Goal: Task Accomplishment & Management: Complete application form

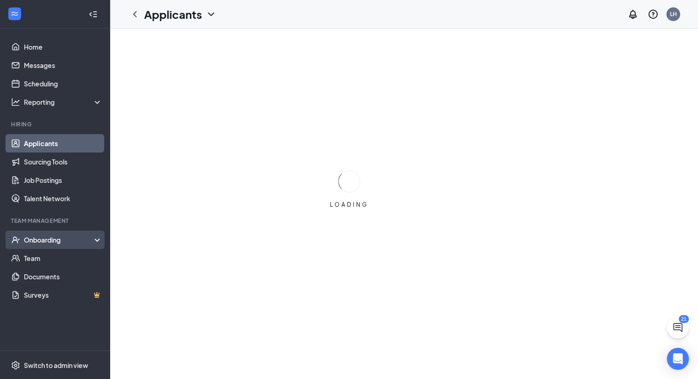
click at [41, 241] on div "Onboarding" at bounding box center [59, 239] width 71 height 9
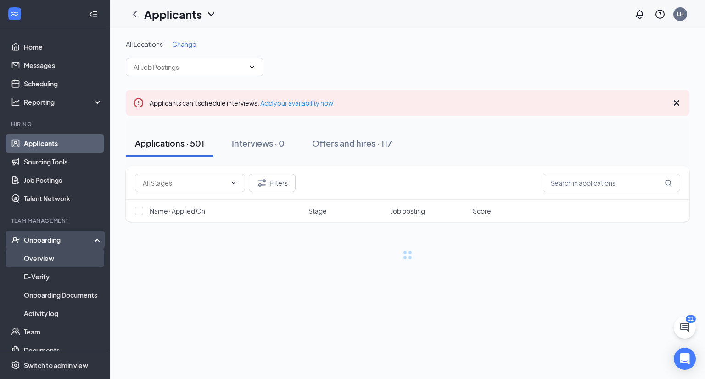
click at [35, 255] on link "Overview" at bounding box center [63, 258] width 79 height 18
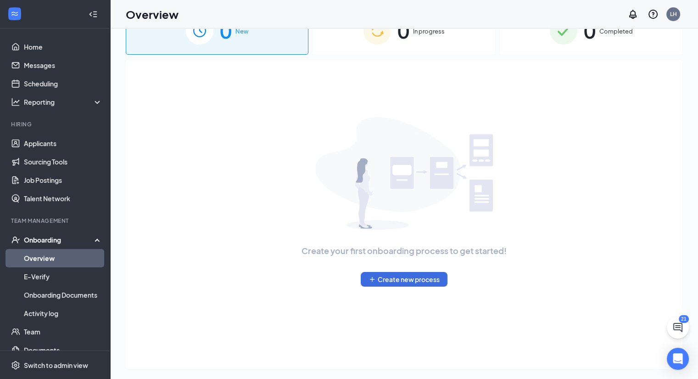
scroll to position [41, 0]
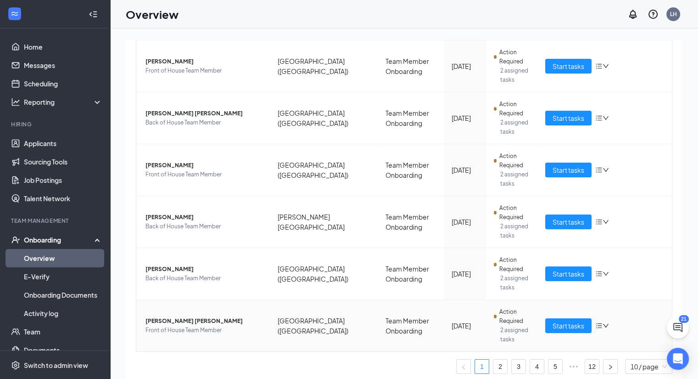
scroll to position [335, 0]
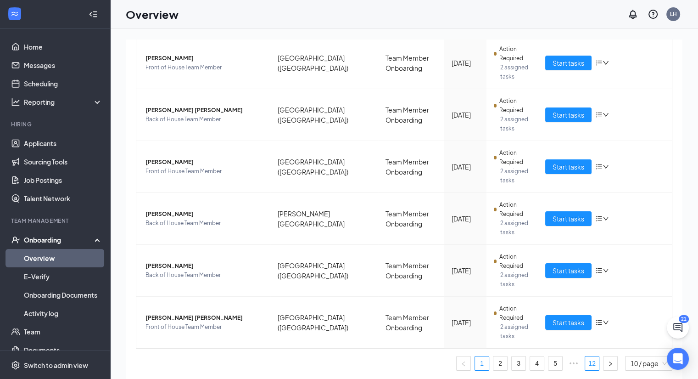
click at [585, 362] on link "12" at bounding box center [592, 363] width 14 height 14
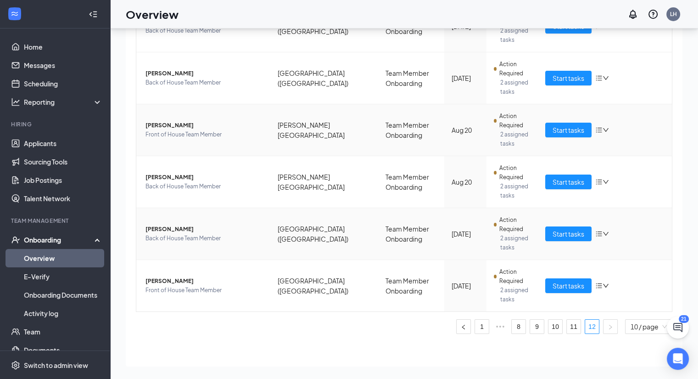
scroll to position [128, 0]
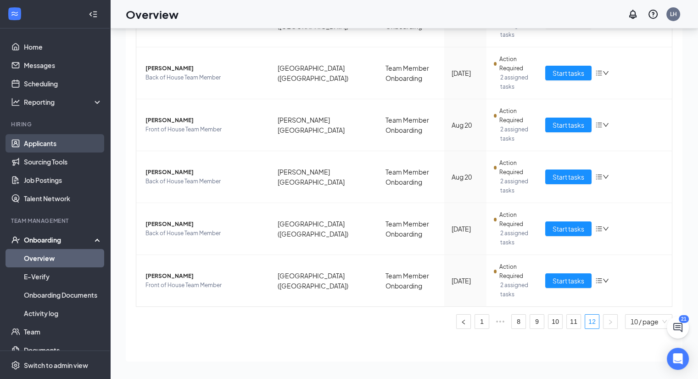
click at [29, 142] on link "Applicants" at bounding box center [63, 143] width 79 height 18
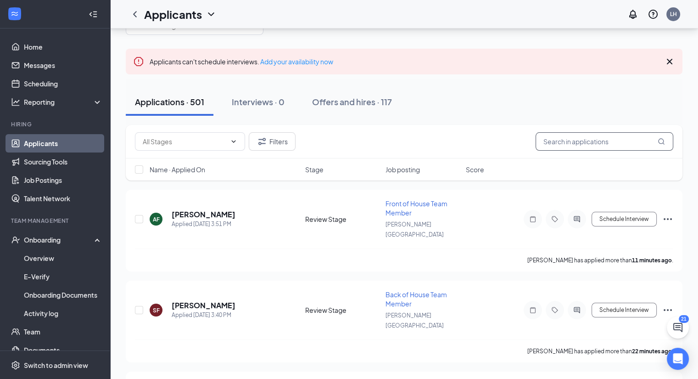
drag, startPoint x: 567, startPoint y: 135, endPoint x: 562, endPoint y: 134, distance: 5.1
click at [567, 135] on input "text" at bounding box center [605, 141] width 138 height 18
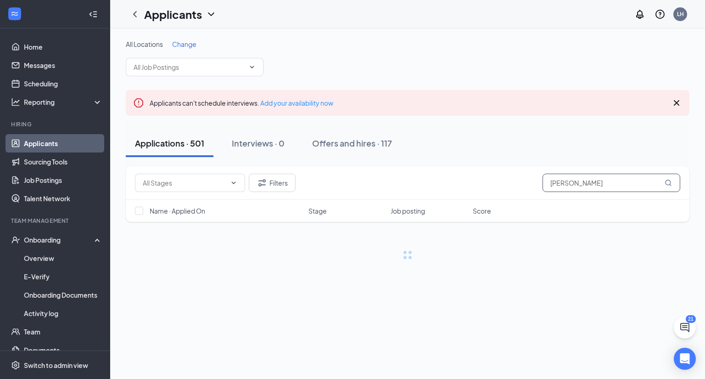
type input "[PERSON_NAME]"
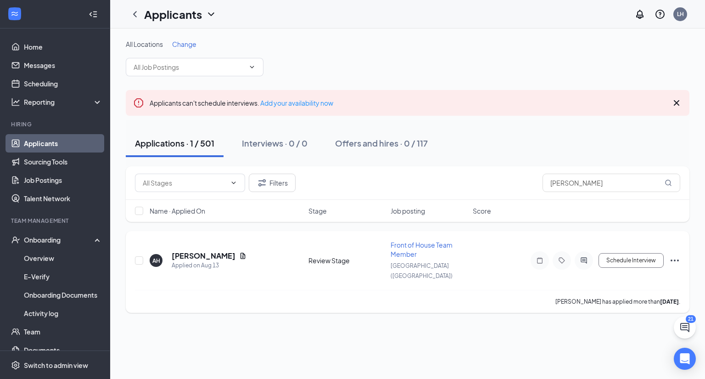
click at [676, 255] on icon "Ellipses" at bounding box center [674, 260] width 11 height 11
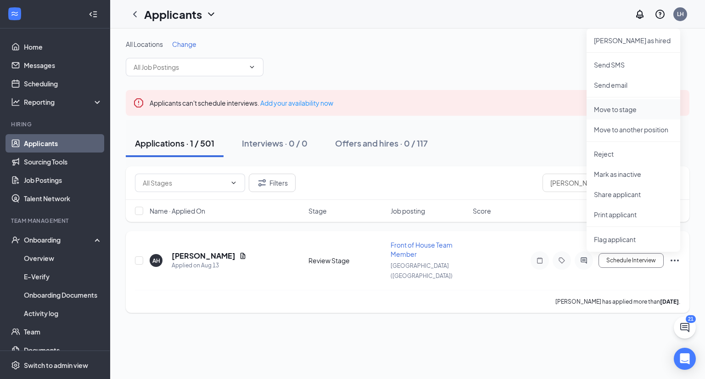
click at [610, 111] on p "Move to stage" at bounding box center [633, 109] width 79 height 9
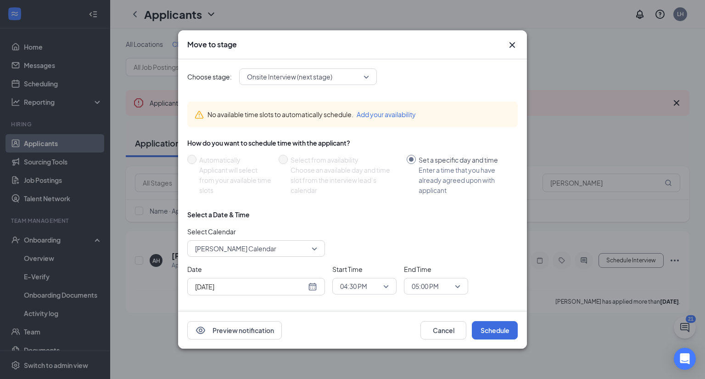
click at [312, 79] on span "Onsite Interview (next stage)" at bounding box center [289, 77] width 85 height 14
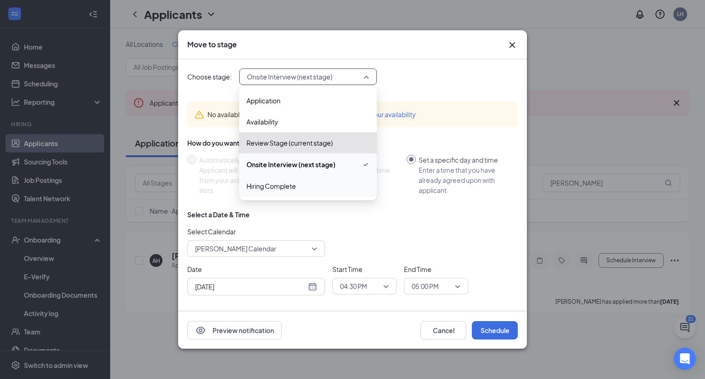
click at [286, 185] on span "Hiring Complete" at bounding box center [272, 186] width 50 height 10
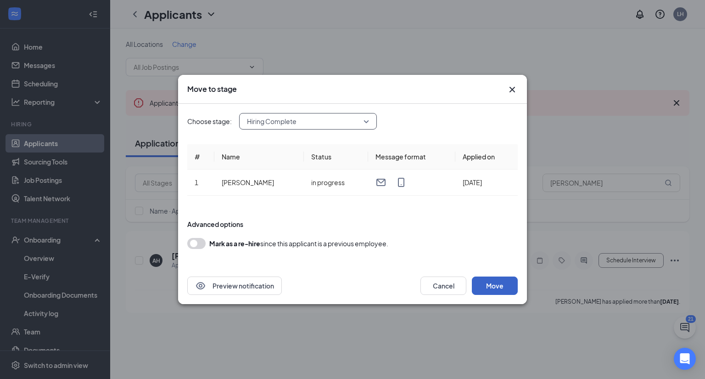
click at [494, 286] on button "Move" at bounding box center [495, 285] width 46 height 18
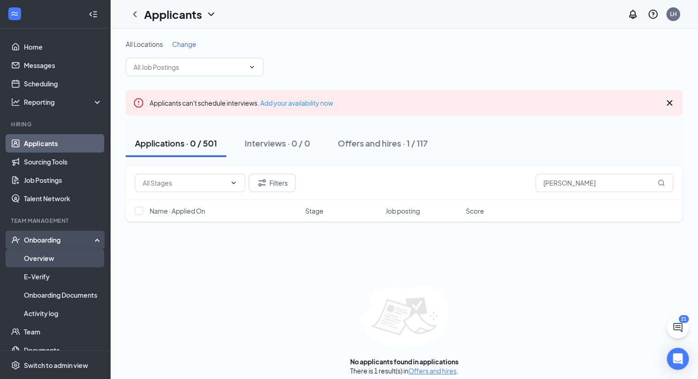
click at [40, 259] on link "Overview" at bounding box center [63, 258] width 79 height 18
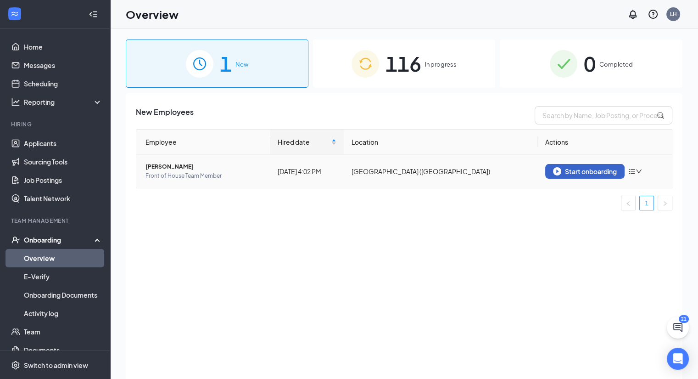
click at [580, 170] on div "Start onboarding" at bounding box center [585, 171] width 64 height 8
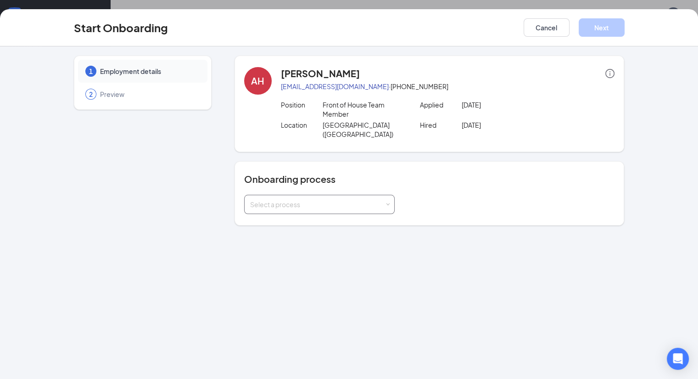
click at [320, 200] on div "Select a process" at bounding box center [317, 204] width 135 height 9
click at [308, 223] on li "Team Member Onboarding" at bounding box center [296, 221] width 151 height 17
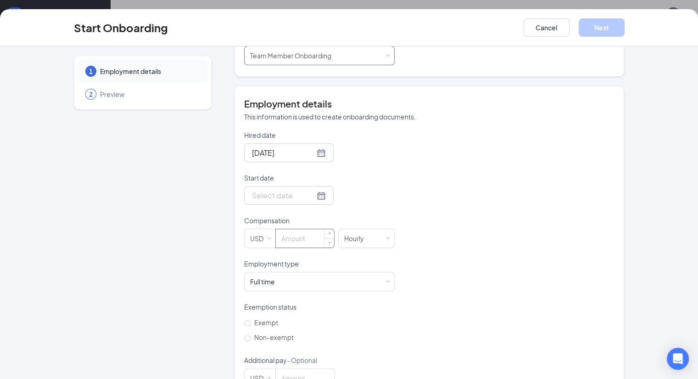
scroll to position [159, 0]
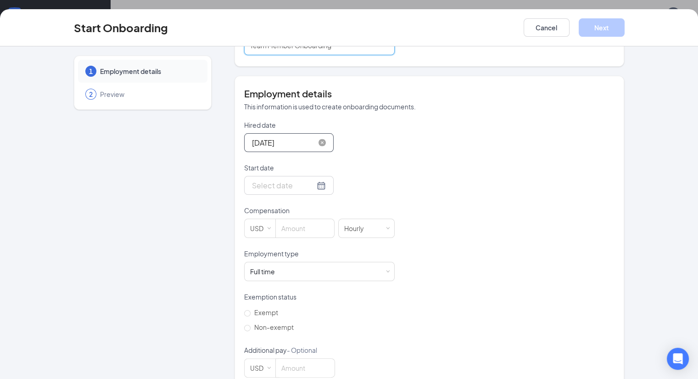
click at [264, 137] on input "[DATE]" at bounding box center [283, 142] width 63 height 11
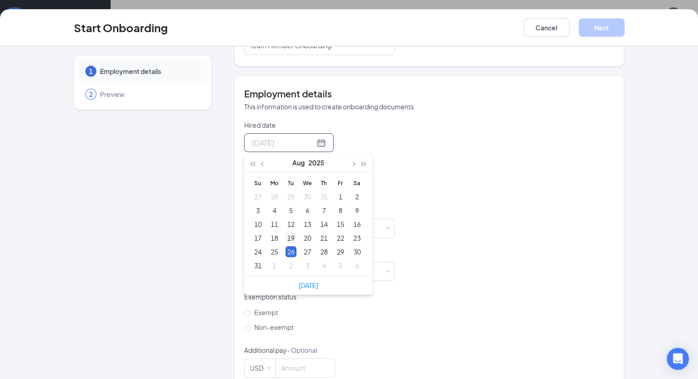
type input "[DATE]"
click at [286, 232] on div "19" at bounding box center [291, 237] width 11 height 11
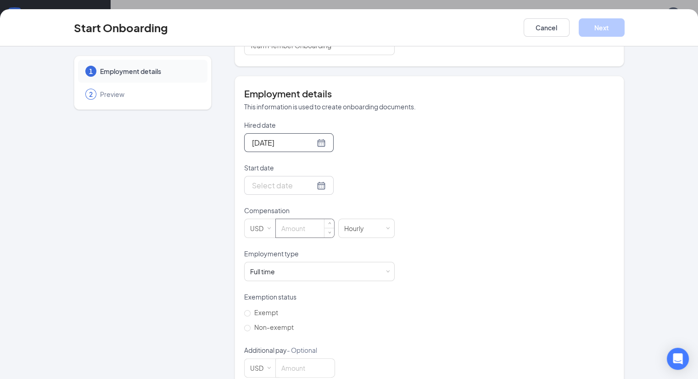
click at [276, 219] on input at bounding box center [305, 228] width 58 height 18
type input "11.5"
click at [266, 262] on div "Full time Works 30+ hours per week and is reasonably expected to work" at bounding box center [319, 271] width 139 height 18
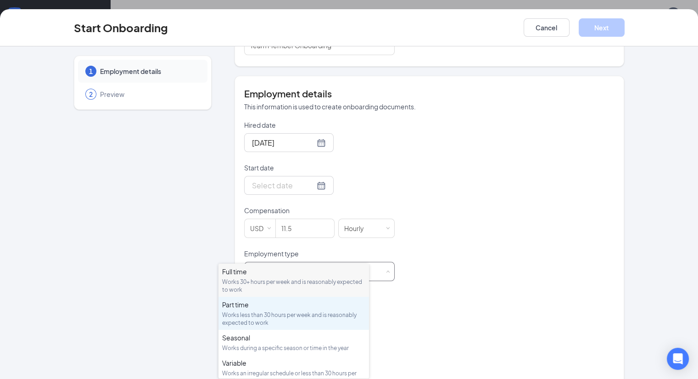
click at [258, 310] on div "Part time Works less than 30 hours per week and is reasonably expected to work" at bounding box center [293, 313] width 143 height 27
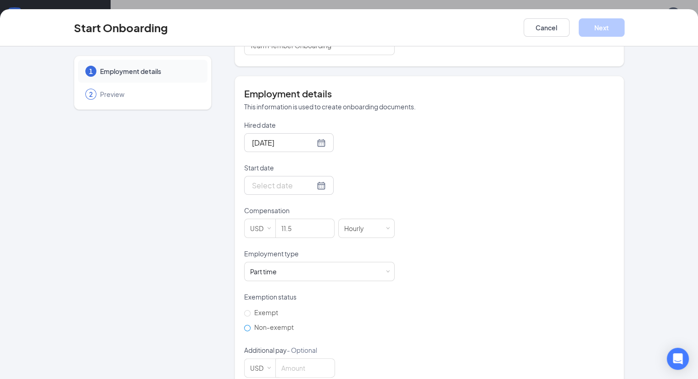
click at [244, 325] on input "Non-exempt" at bounding box center [247, 328] width 6 height 6
radio input "true"
click at [252, 180] on input "Start date" at bounding box center [283, 185] width 63 height 11
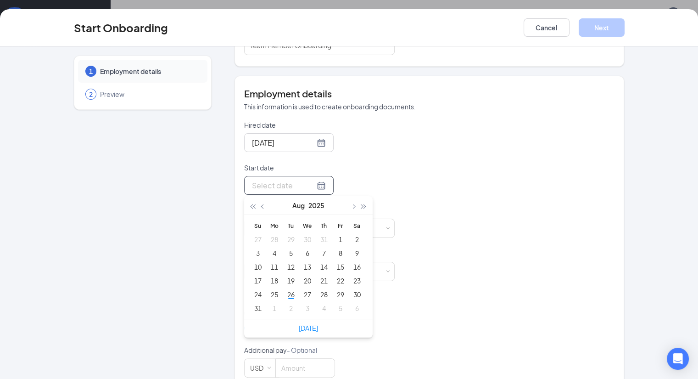
click at [286, 180] on div at bounding box center [289, 185] width 74 height 11
type input "[DATE]"
click at [351, 204] on span "button" at bounding box center [353, 206] width 5 height 5
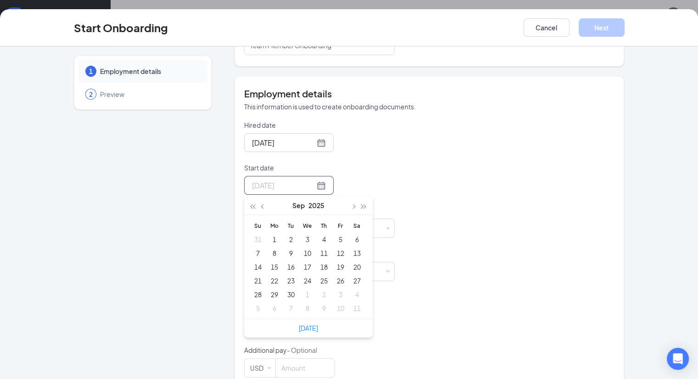
type input "[DATE]"
click at [252, 180] on input "Start date" at bounding box center [283, 185] width 63 height 11
type input "[DATE]"
click at [286, 247] on div "9" at bounding box center [291, 252] width 11 height 11
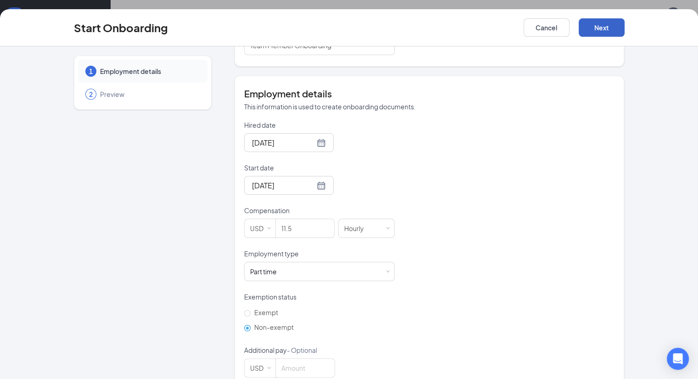
click at [625, 27] on button "Next" at bounding box center [602, 27] width 46 height 18
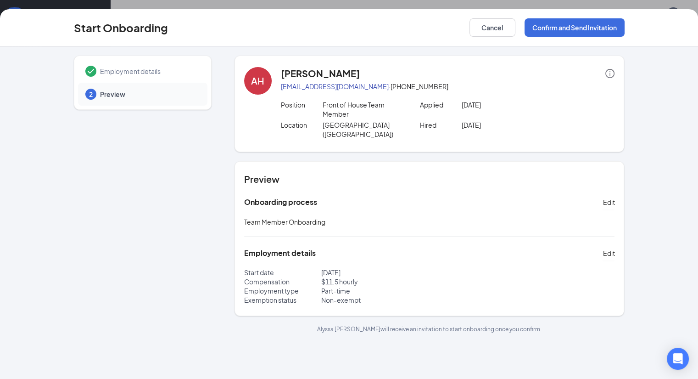
scroll to position [0, 0]
click at [616, 22] on button "Confirm and Send Invitation" at bounding box center [575, 27] width 100 height 18
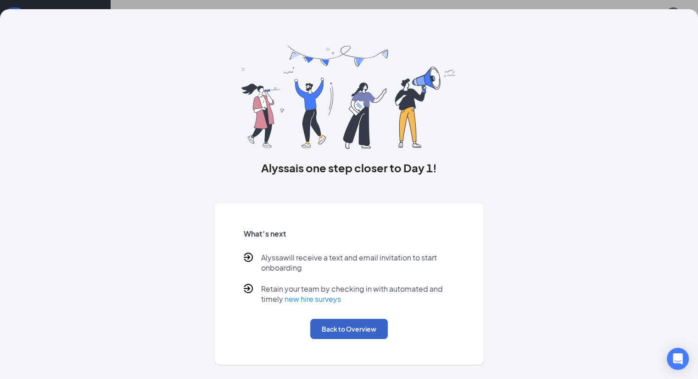
click at [341, 337] on button "Back to Overview" at bounding box center [349, 329] width 78 height 20
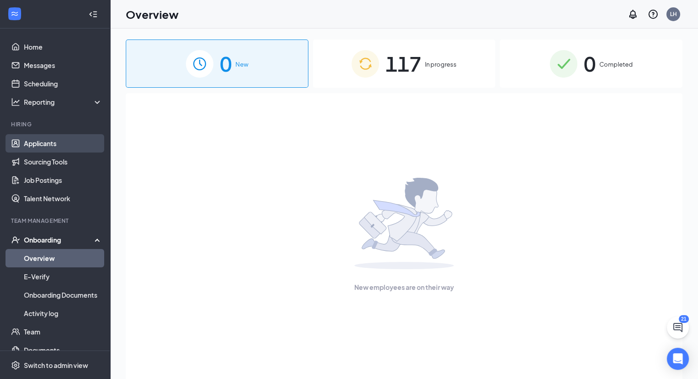
click at [48, 142] on link "Applicants" at bounding box center [63, 143] width 79 height 18
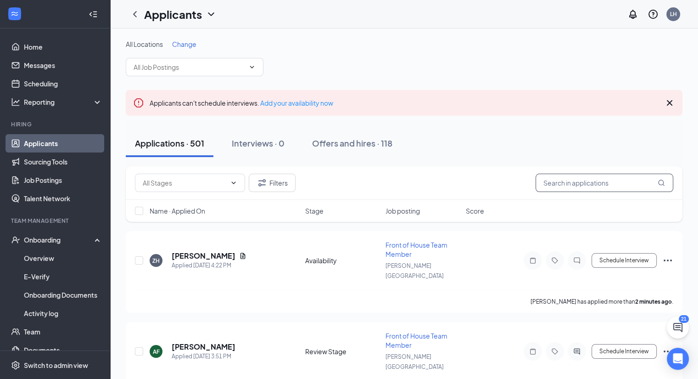
click at [561, 181] on input "text" at bounding box center [605, 183] width 138 height 18
type input "[PERSON_NAME]"
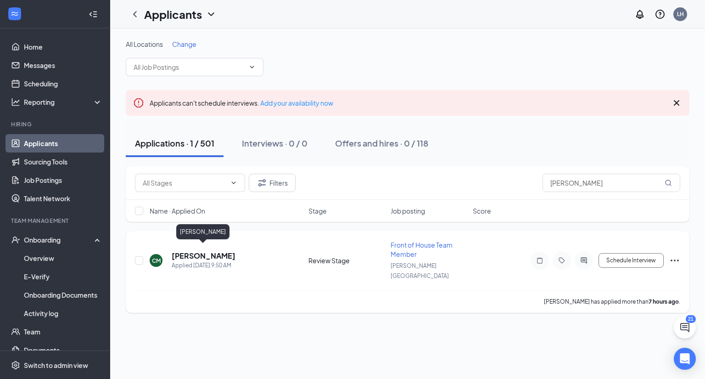
click at [213, 251] on h5 "[PERSON_NAME]" at bounding box center [204, 256] width 64 height 10
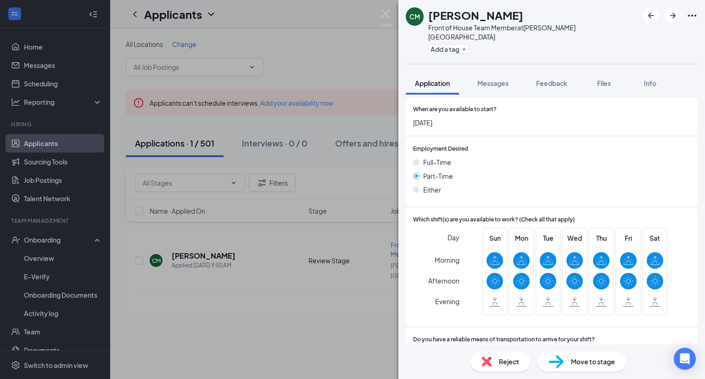
scroll to position [527, 0]
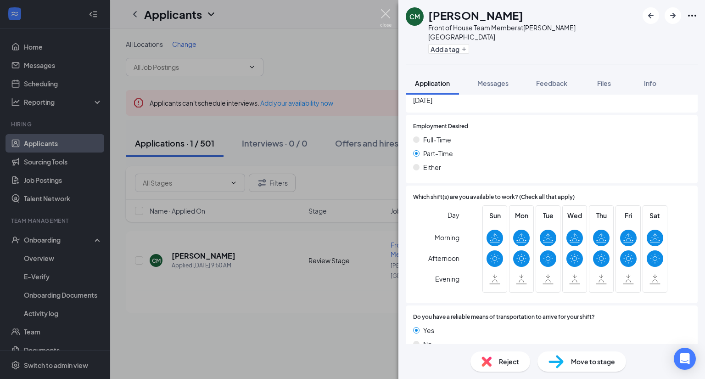
click at [385, 11] on img at bounding box center [385, 18] width 11 height 18
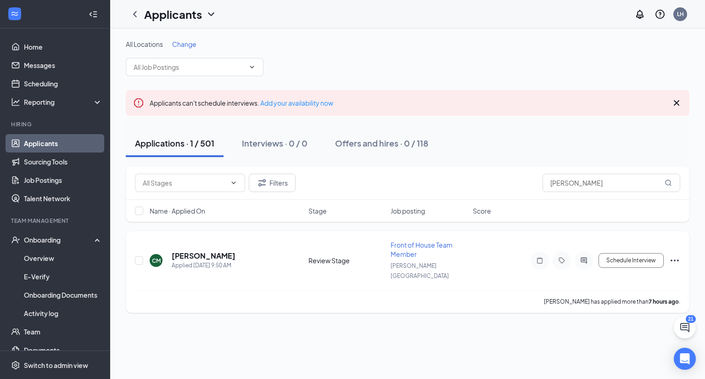
click at [676, 255] on icon "Ellipses" at bounding box center [674, 260] width 11 height 11
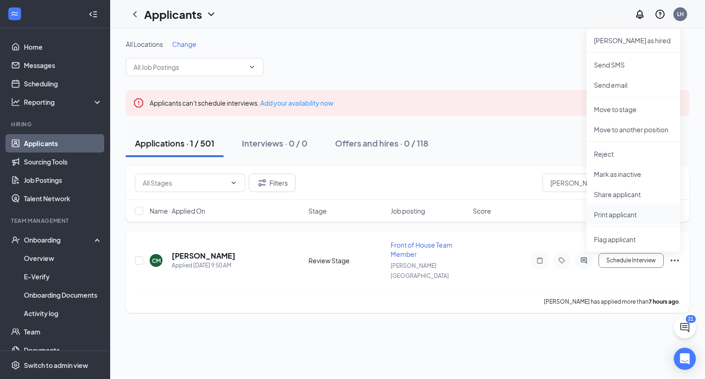
click at [618, 213] on p "Print applicant" at bounding box center [633, 214] width 79 height 9
